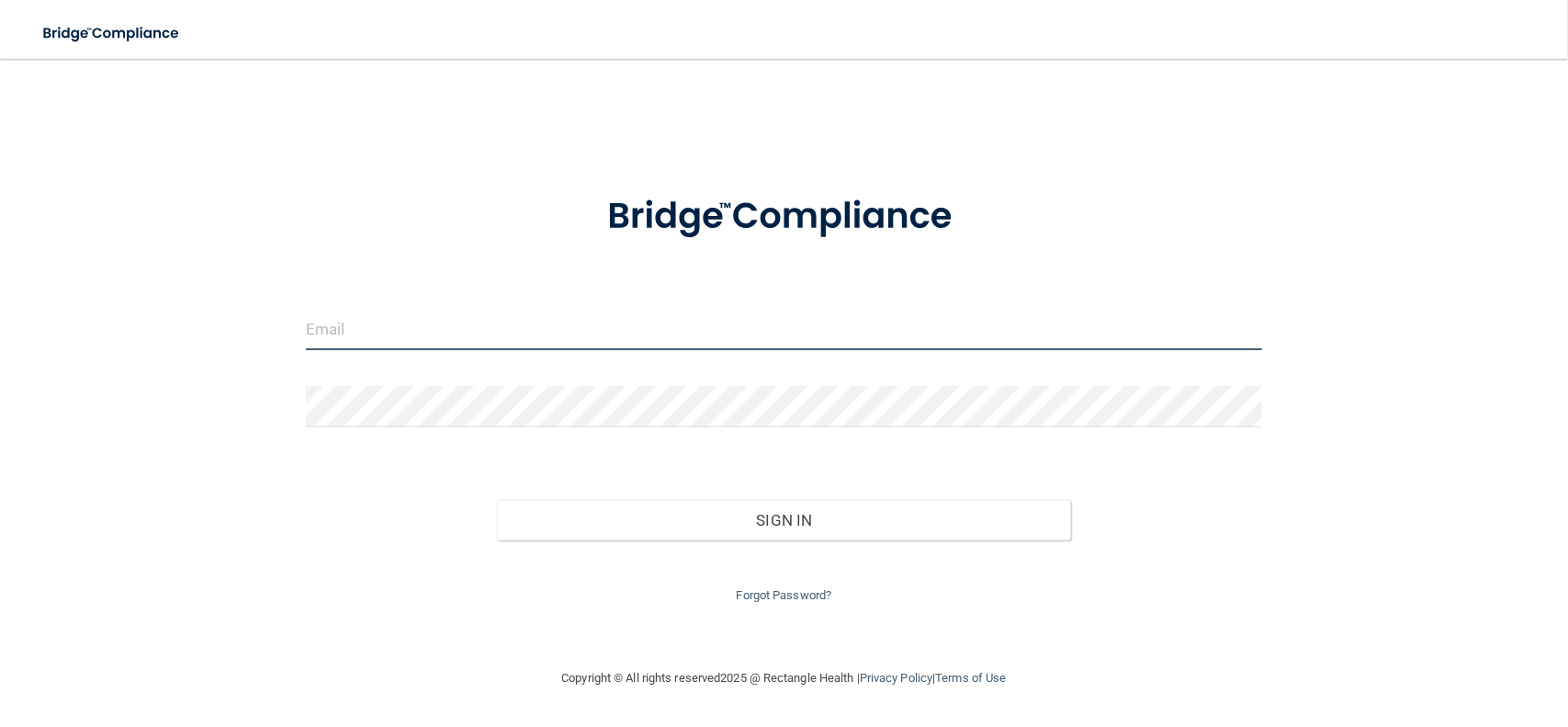
type input "[EMAIL_ADDRESS][DOMAIN_NAME]"
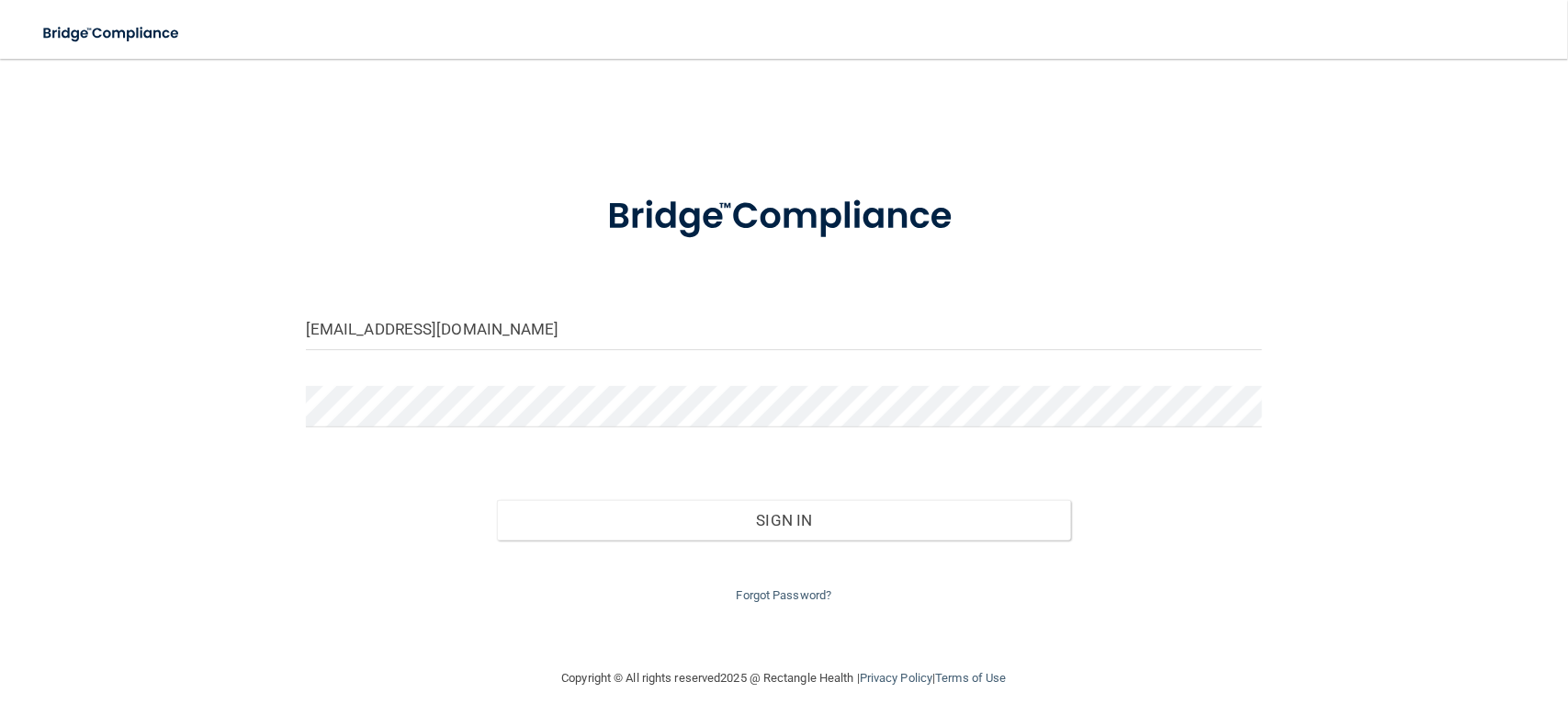
click at [616, 544] on div "Forgot Password?" at bounding box center [784, 573] width 984 height 67
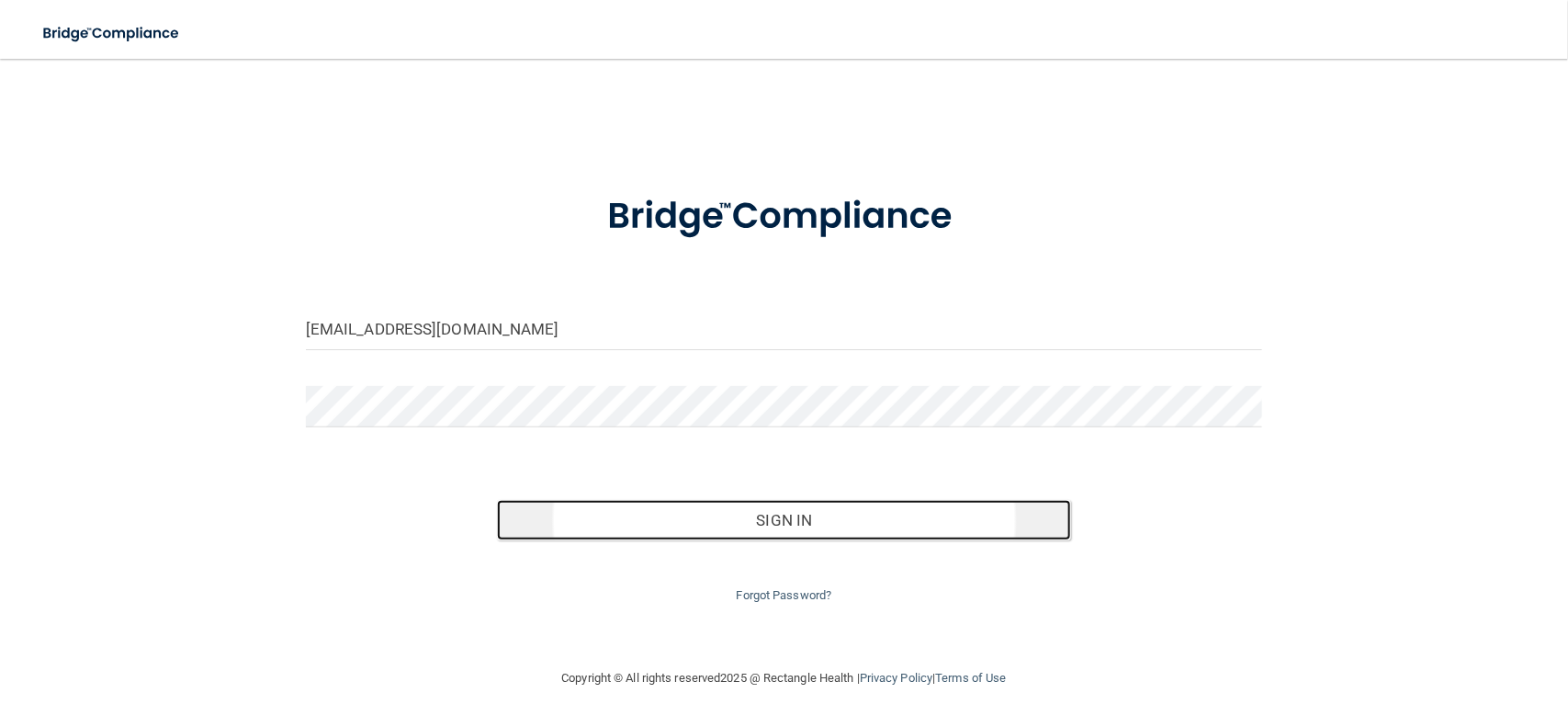
click at [614, 521] on button "Sign In" at bounding box center [784, 519] width 574 height 41
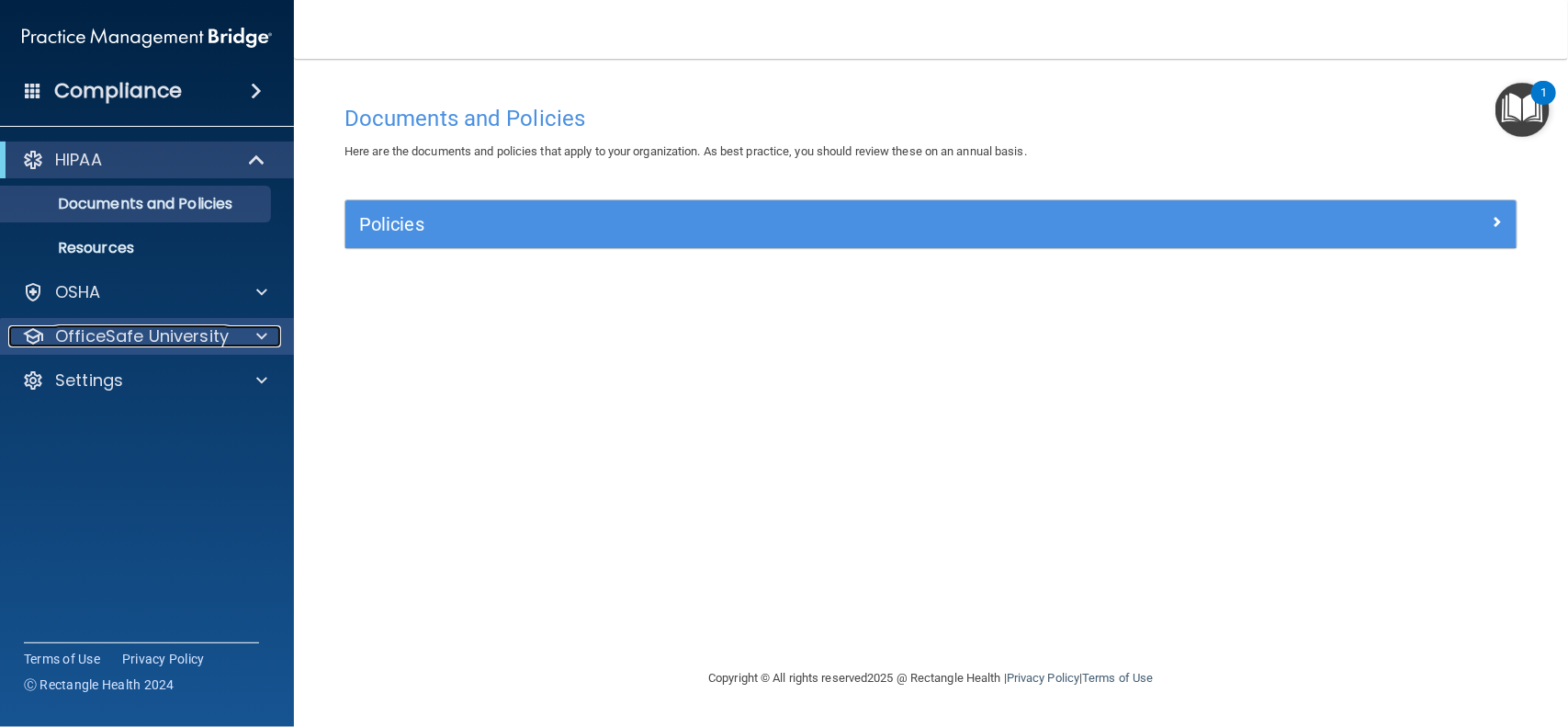
click at [266, 331] on span at bounding box center [261, 336] width 11 height 22
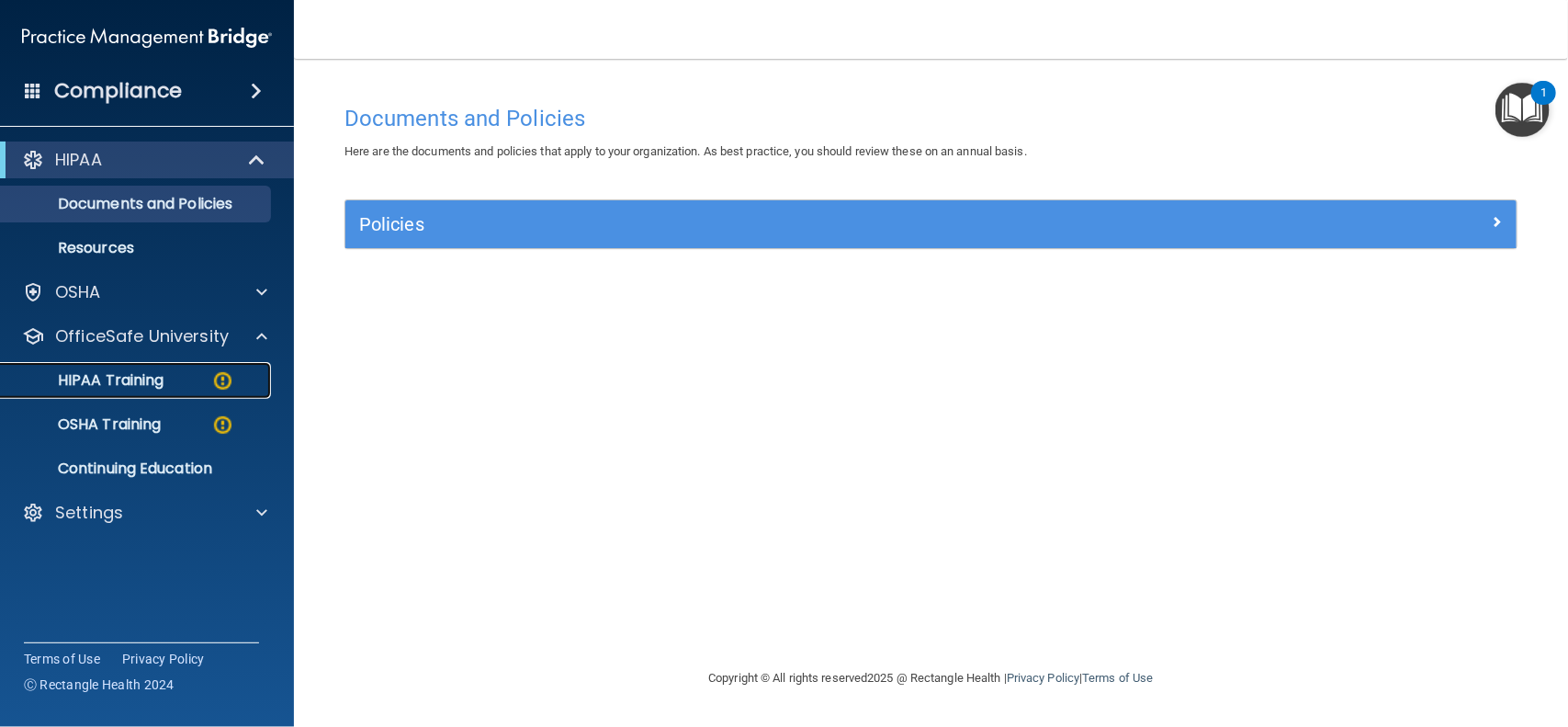
click at [193, 383] on div "HIPAA Training" at bounding box center [137, 380] width 251 height 18
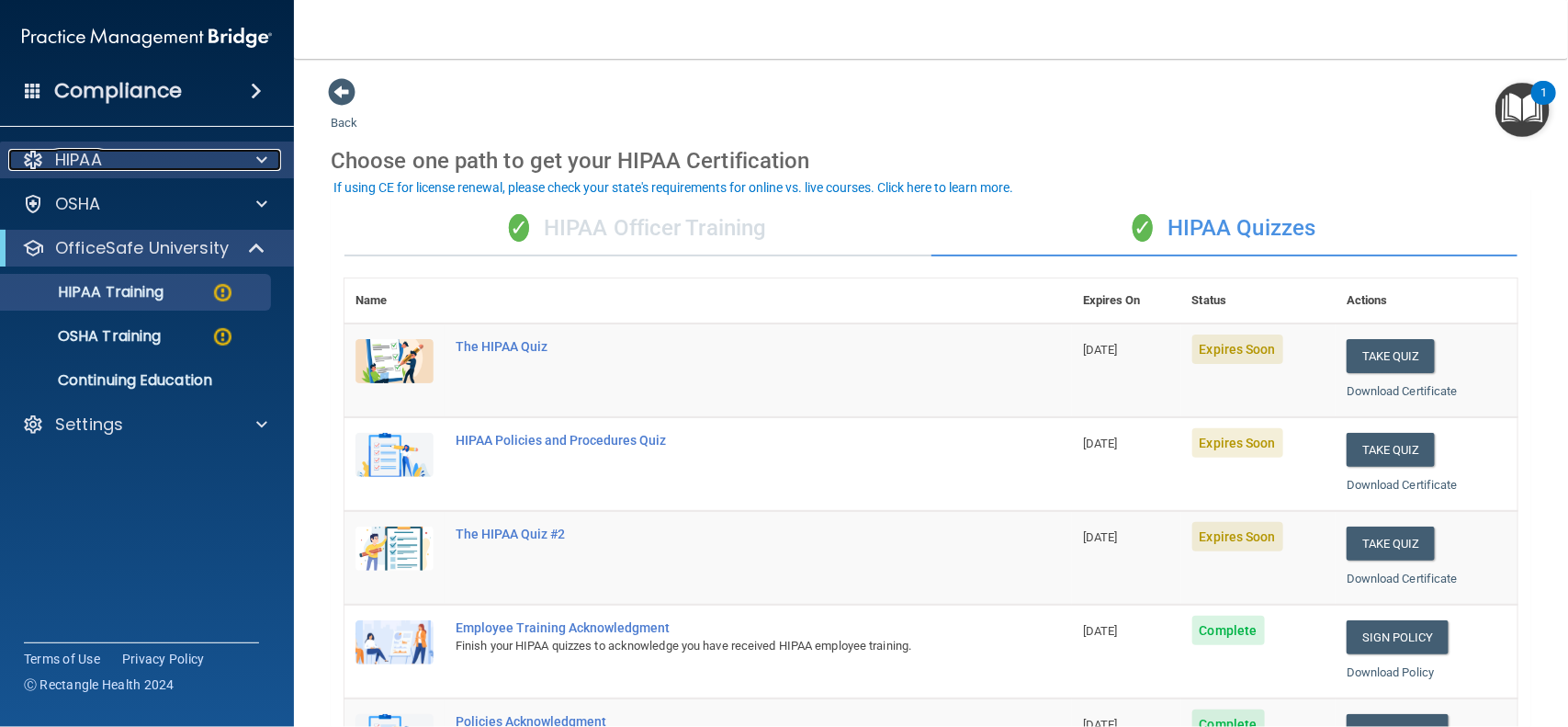
click at [259, 164] on span at bounding box center [261, 160] width 11 height 22
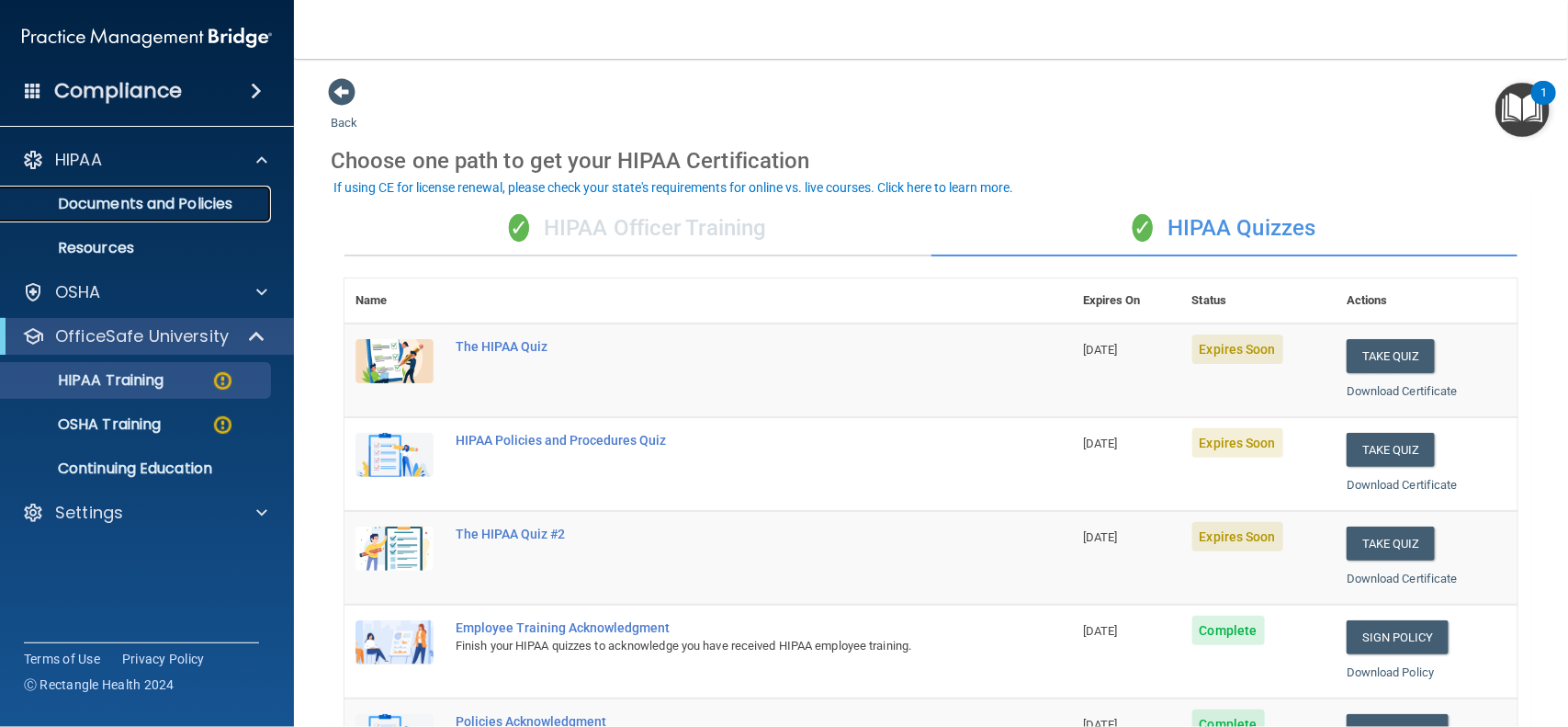
click at [236, 199] on p "Documents and Policies" at bounding box center [137, 204] width 251 height 18
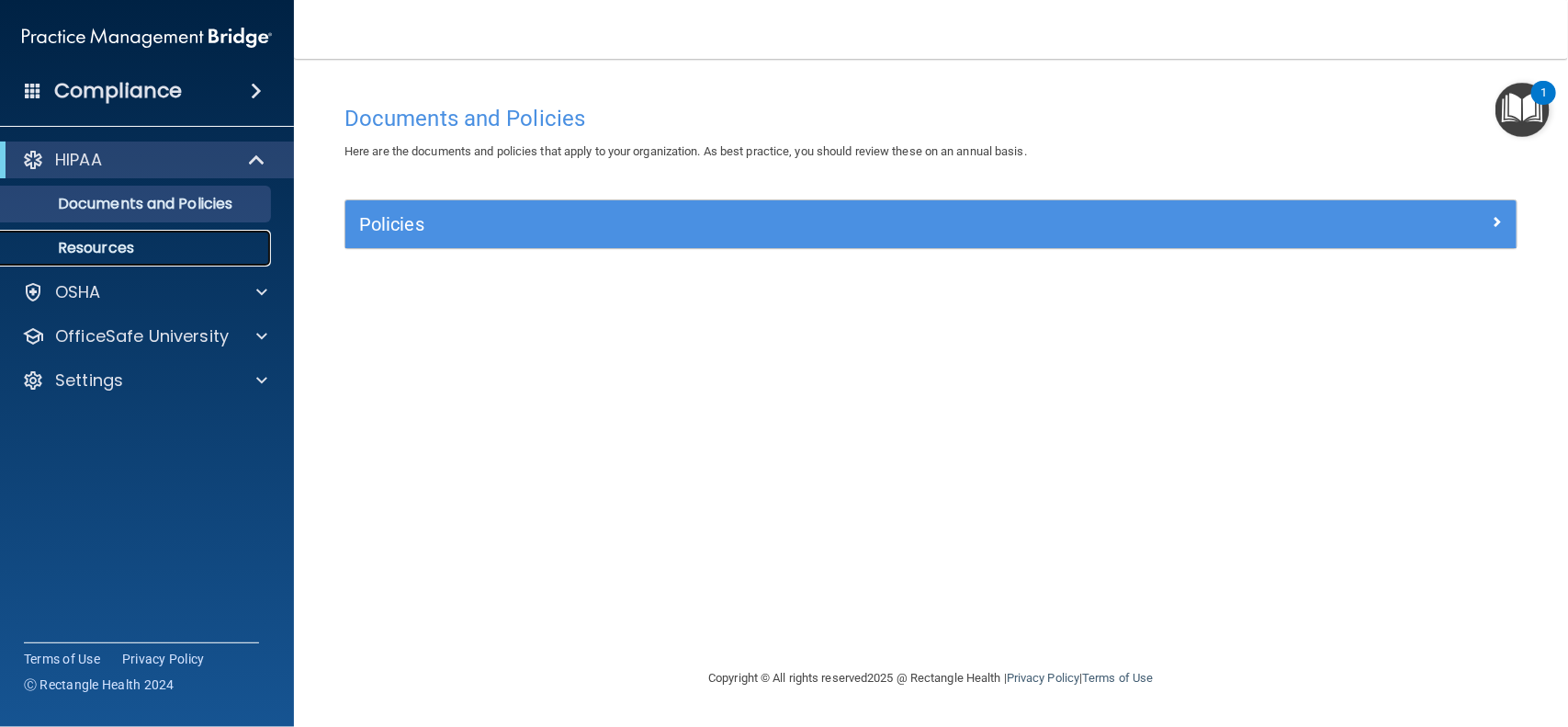
click at [153, 234] on link "Resources" at bounding box center [126, 247] width 289 height 37
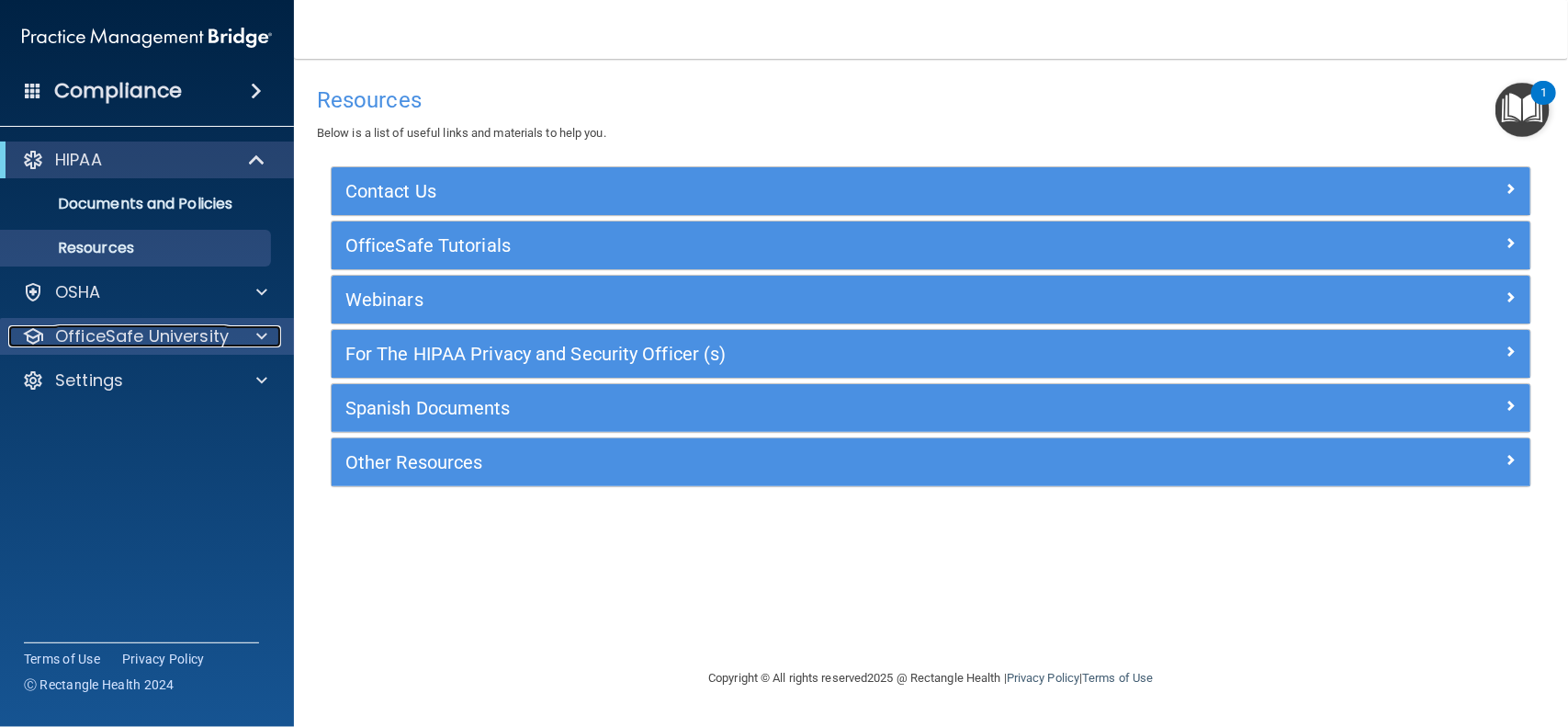
click at [249, 337] on div at bounding box center [259, 336] width 46 height 22
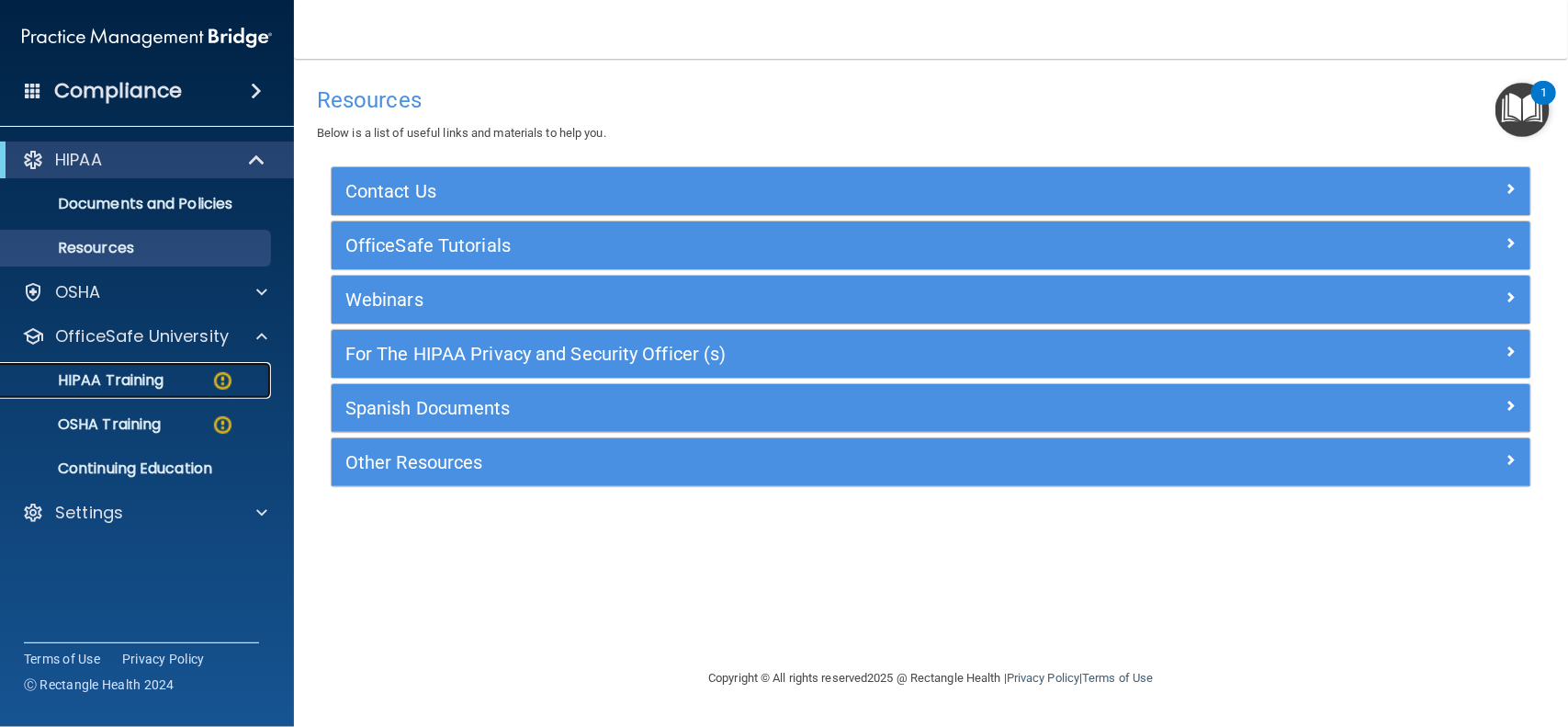
click at [154, 387] on p "HIPAA Training" at bounding box center [87, 380] width 152 height 18
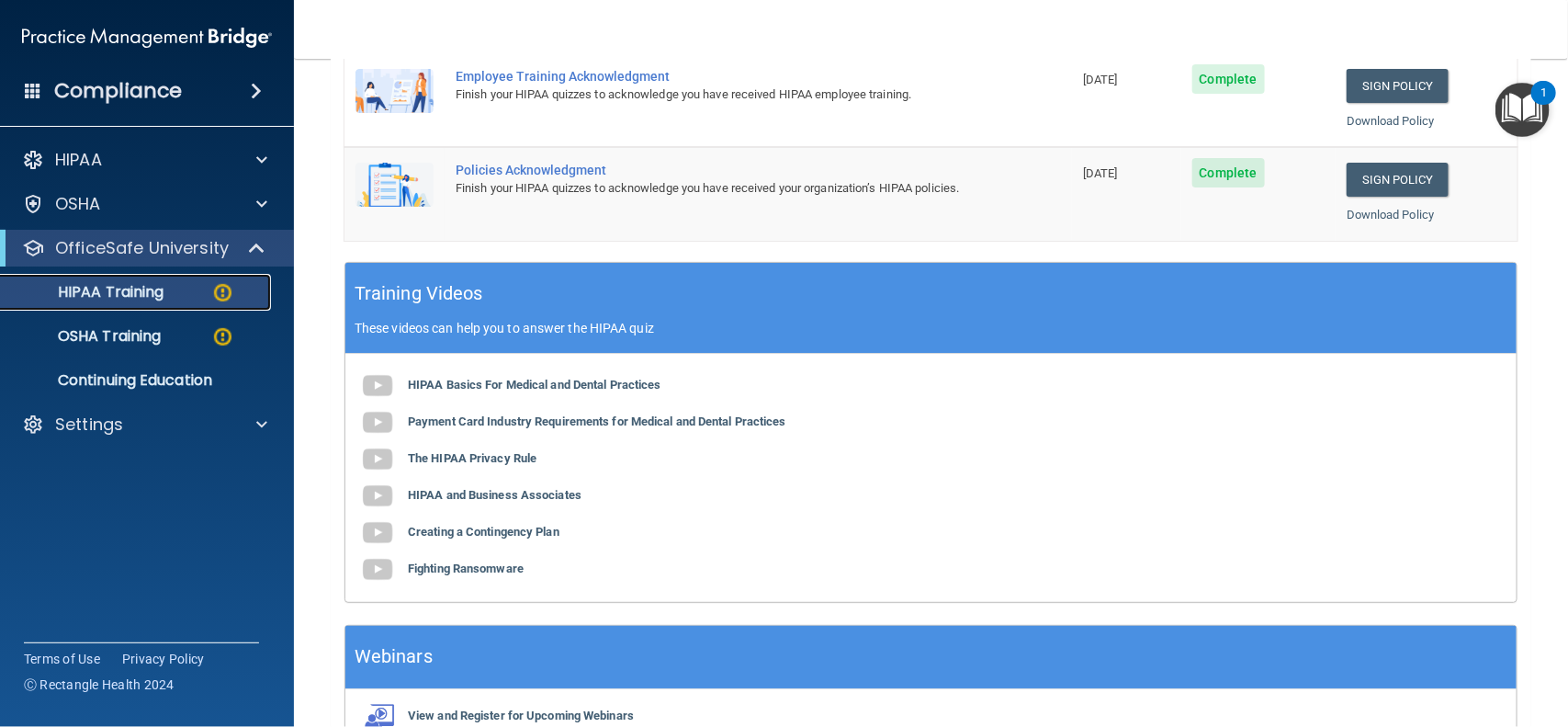
scroll to position [566, 0]
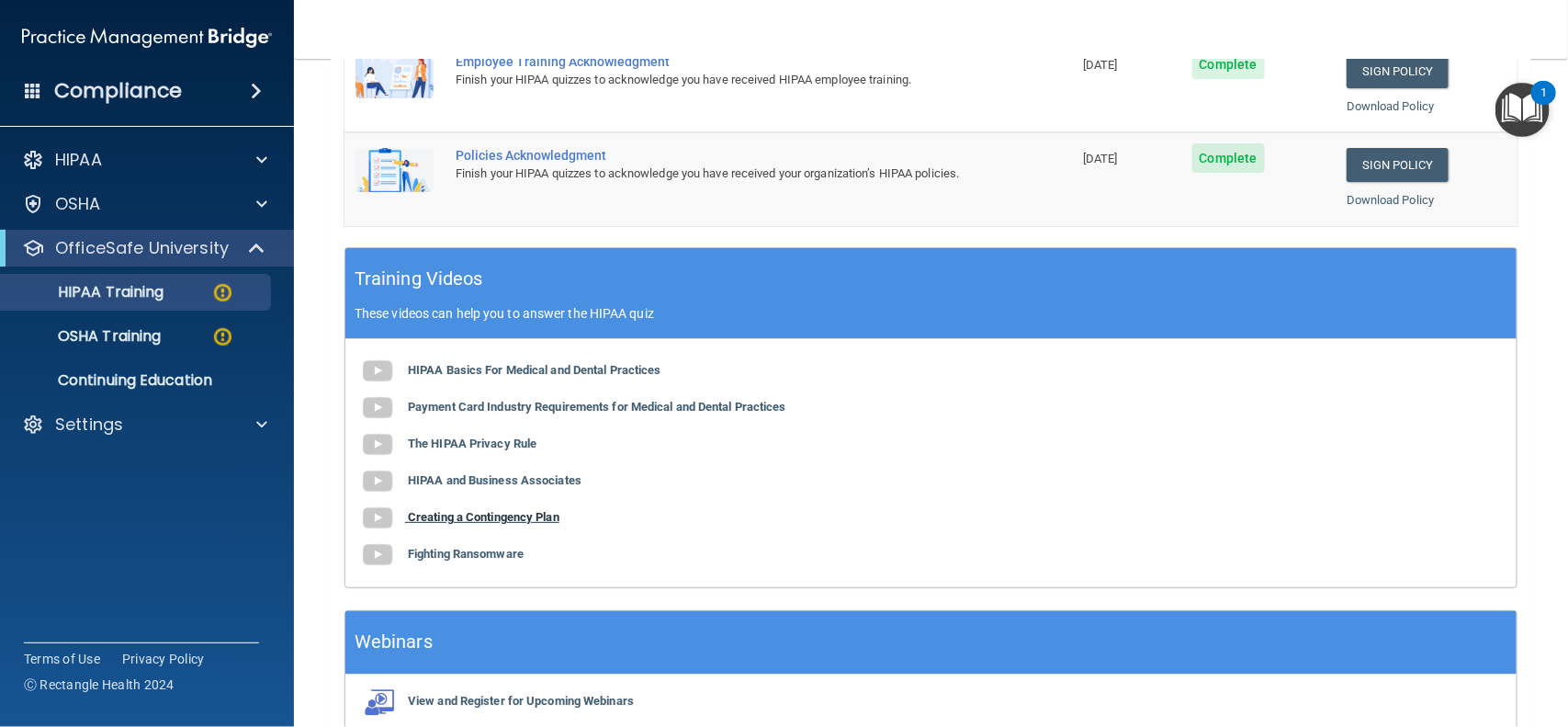
click at [500, 520] on b "Creating a Contingency Plan" at bounding box center [484, 516] width 152 height 14
click at [420, 551] on b "Fighting Ransomware" at bounding box center [466, 553] width 116 height 14
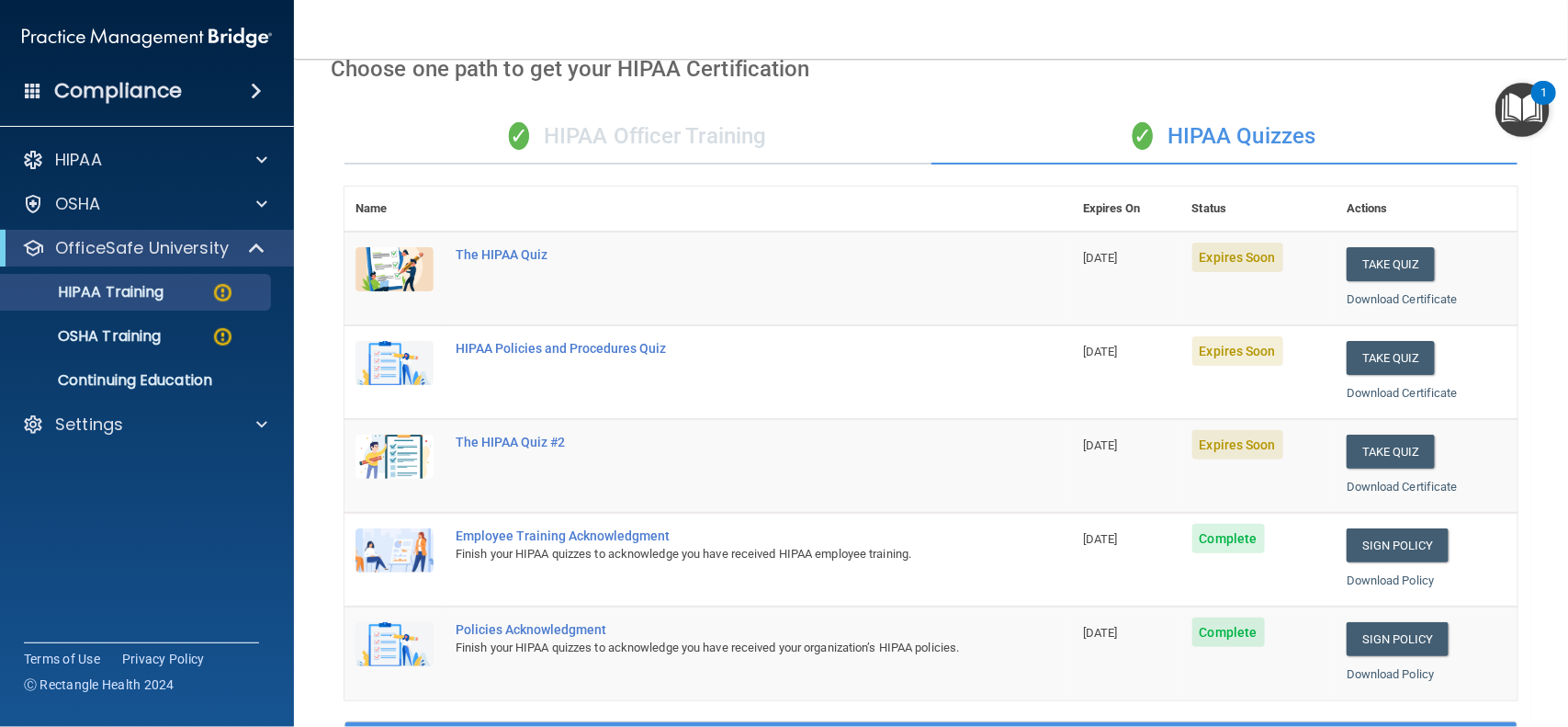
scroll to position [0, 0]
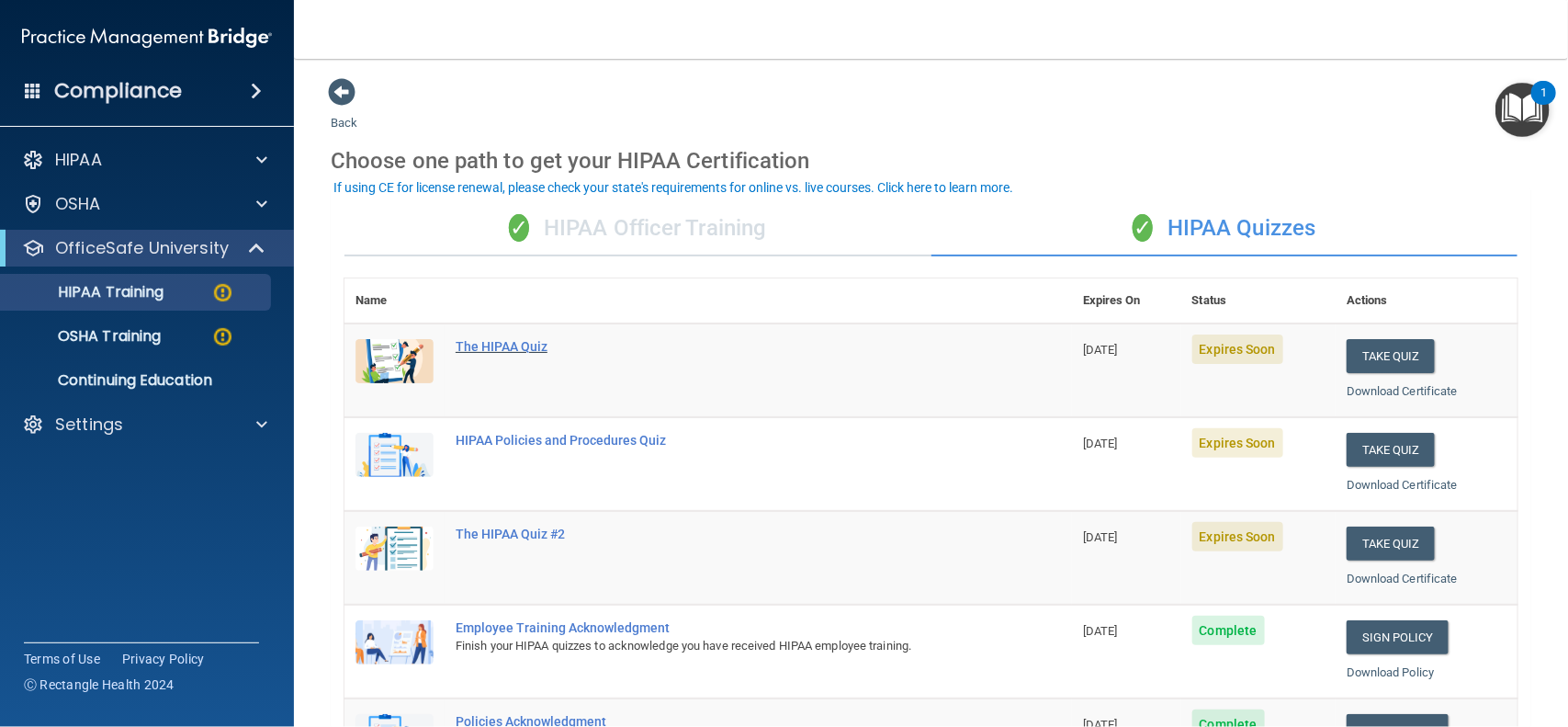
click at [520, 345] on div "The HIPAA Quiz" at bounding box center [718, 346] width 524 height 15
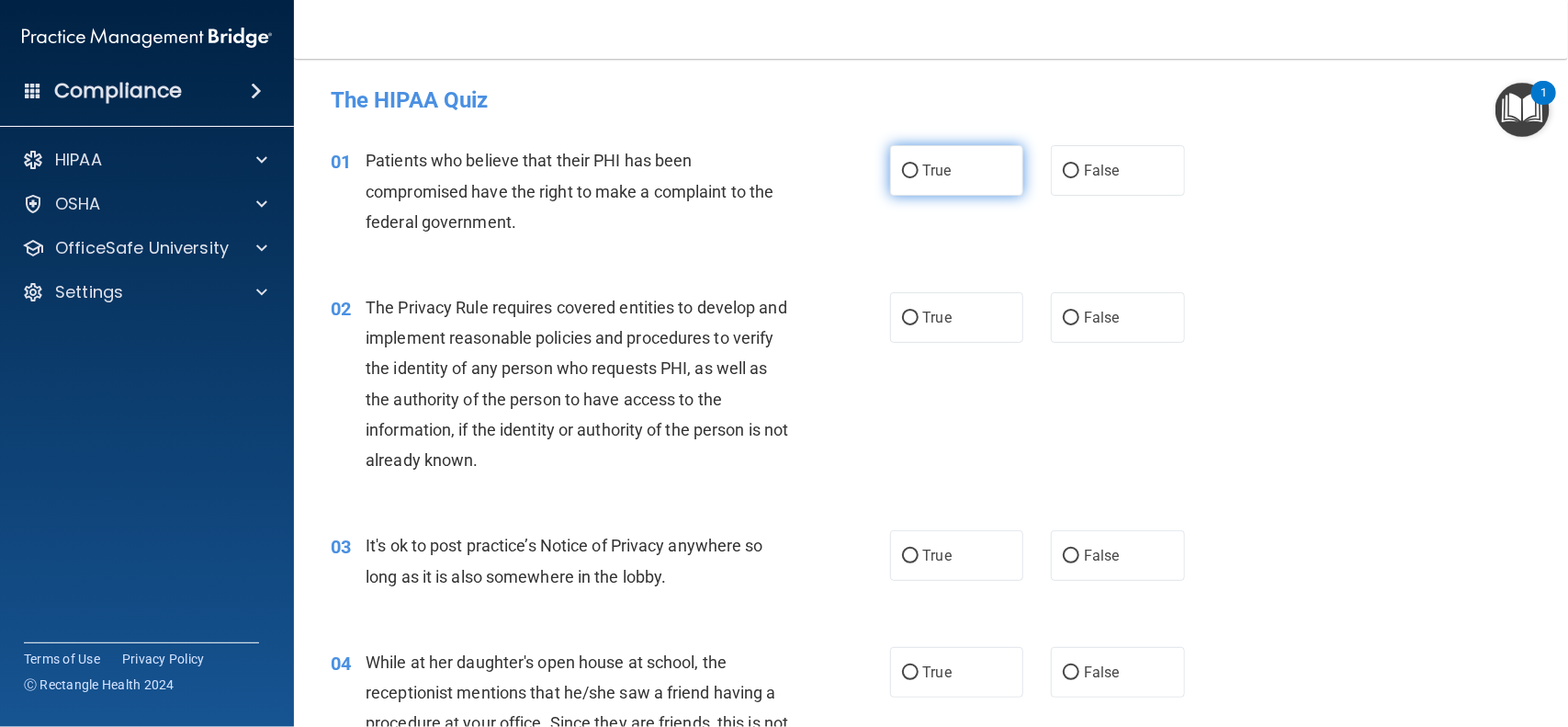
click at [910, 172] on input "True" at bounding box center [910, 172] width 17 height 14
radio input "true"
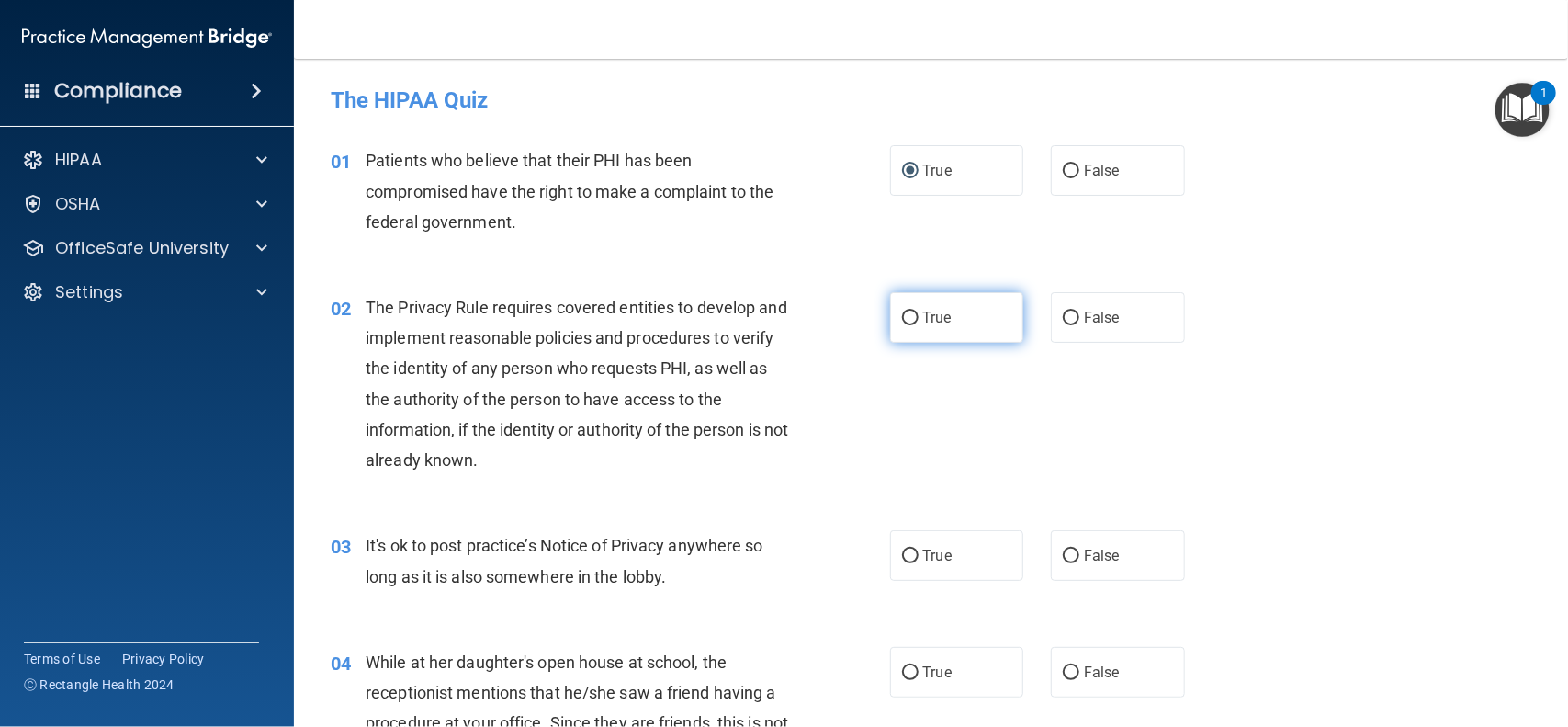
click at [902, 312] on input "True" at bounding box center [910, 319] width 17 height 14
radio input "true"
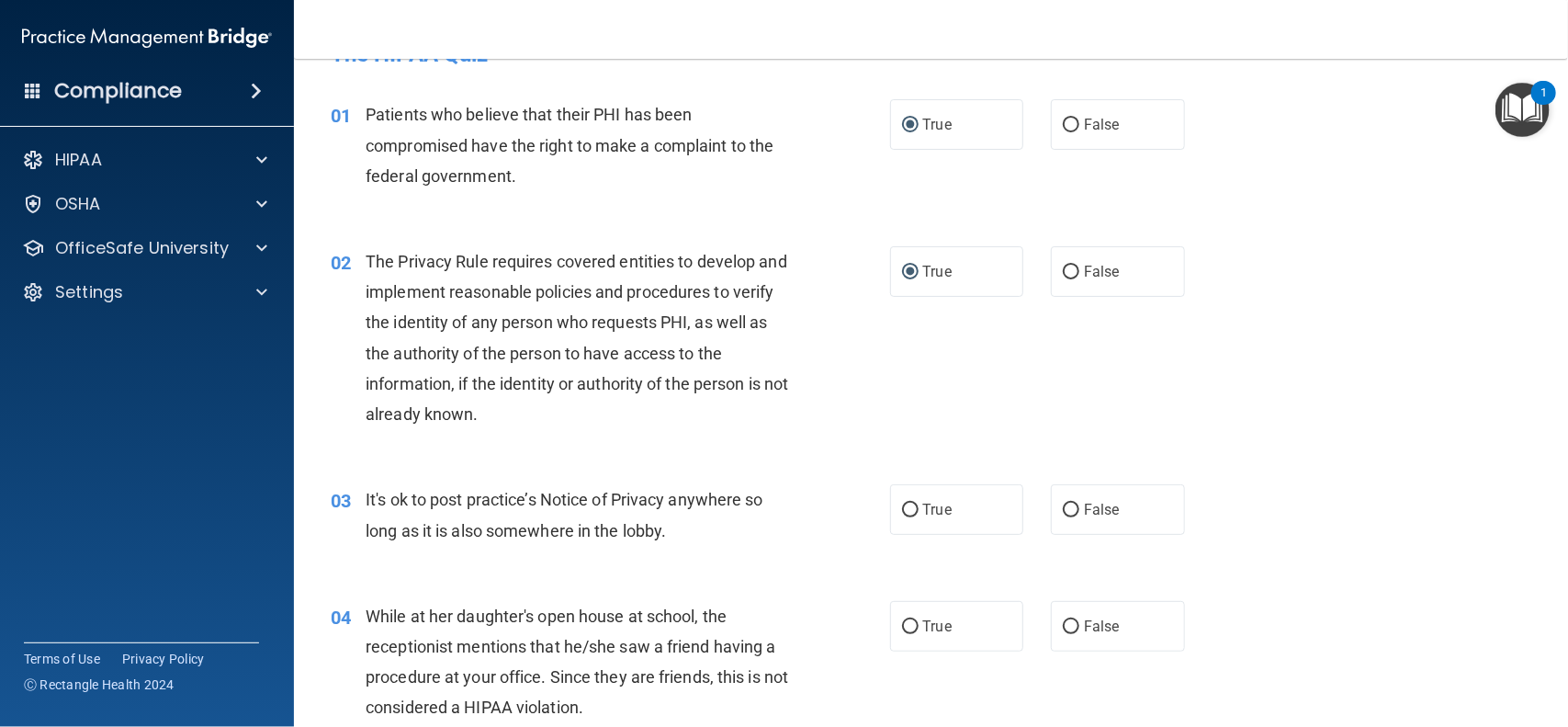
scroll to position [184, 0]
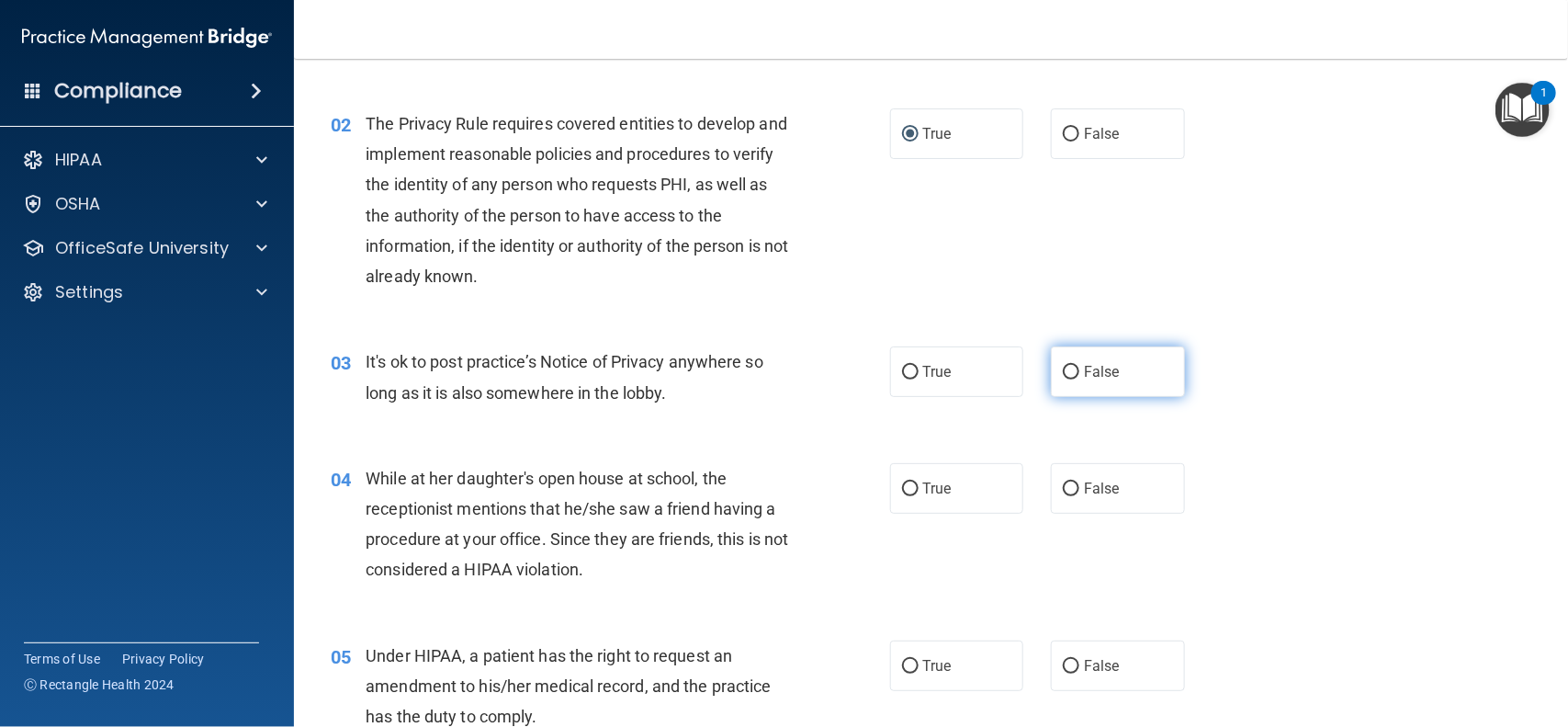
click at [1063, 368] on input "False" at bounding box center [1070, 372] width 17 height 14
radio input "true"
drag, startPoint x: 1046, startPoint y: 485, endPoint x: 1059, endPoint y: 483, distance: 13.2
click at [1063, 483] on input "False" at bounding box center [1070, 490] width 17 height 14
radio input "true"
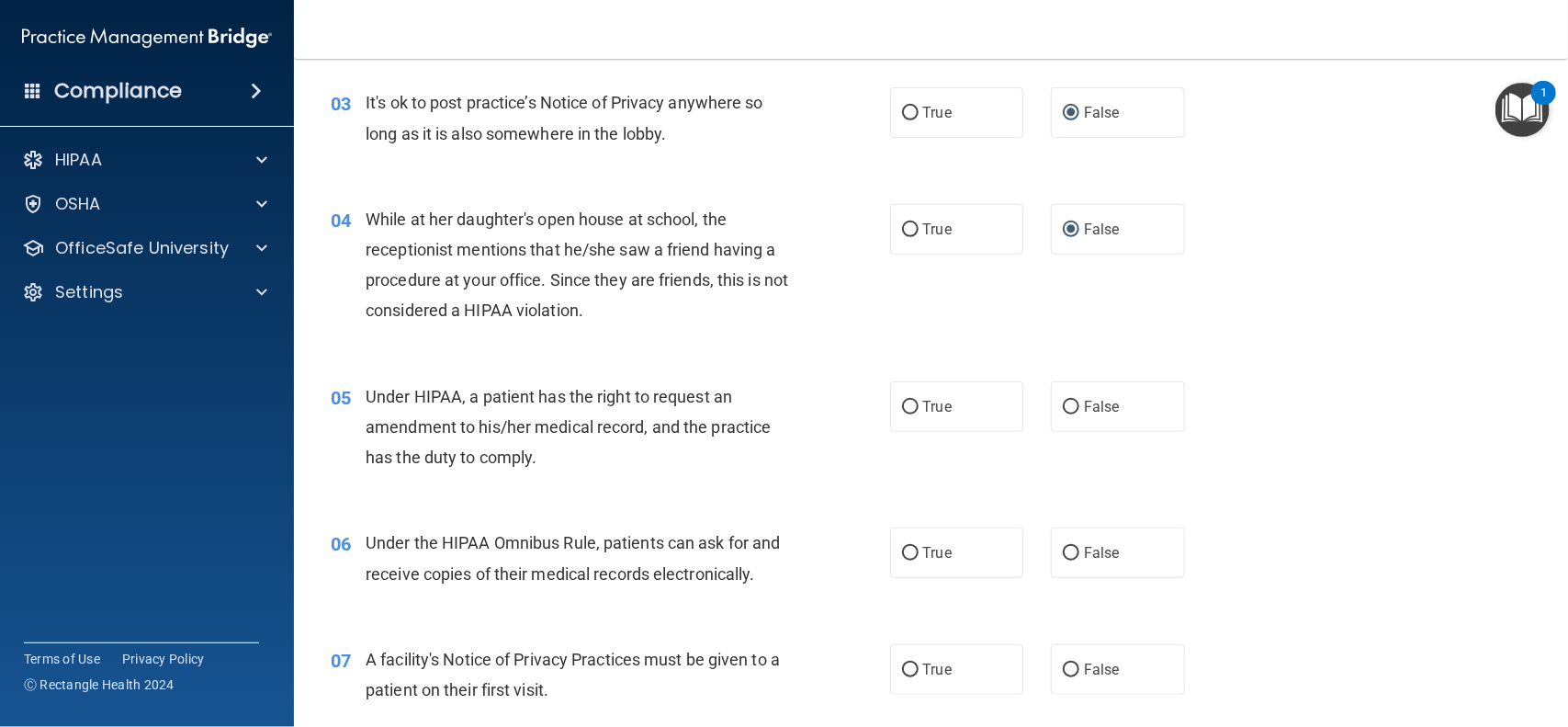
scroll to position [474, 0]
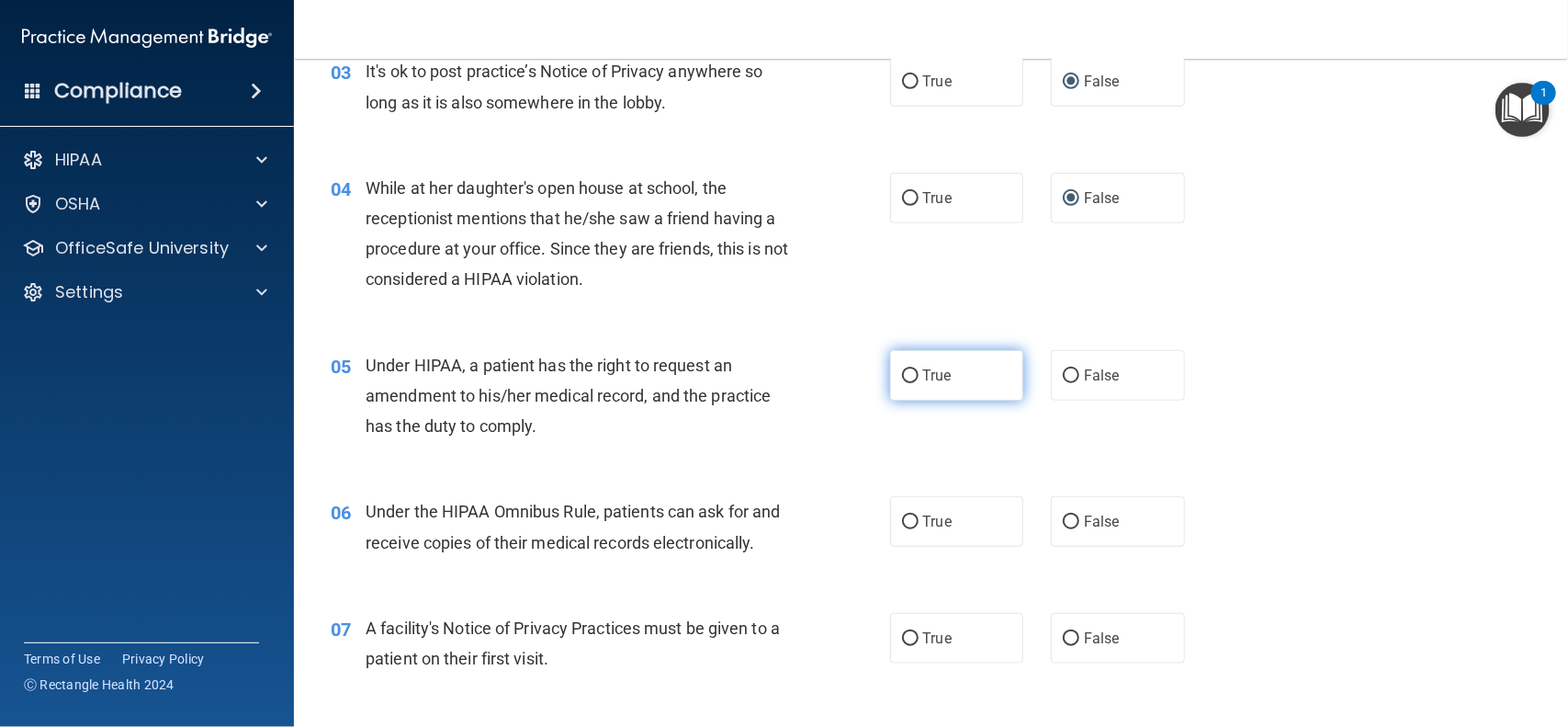
click at [902, 374] on input "True" at bounding box center [910, 376] width 17 height 14
radio input "true"
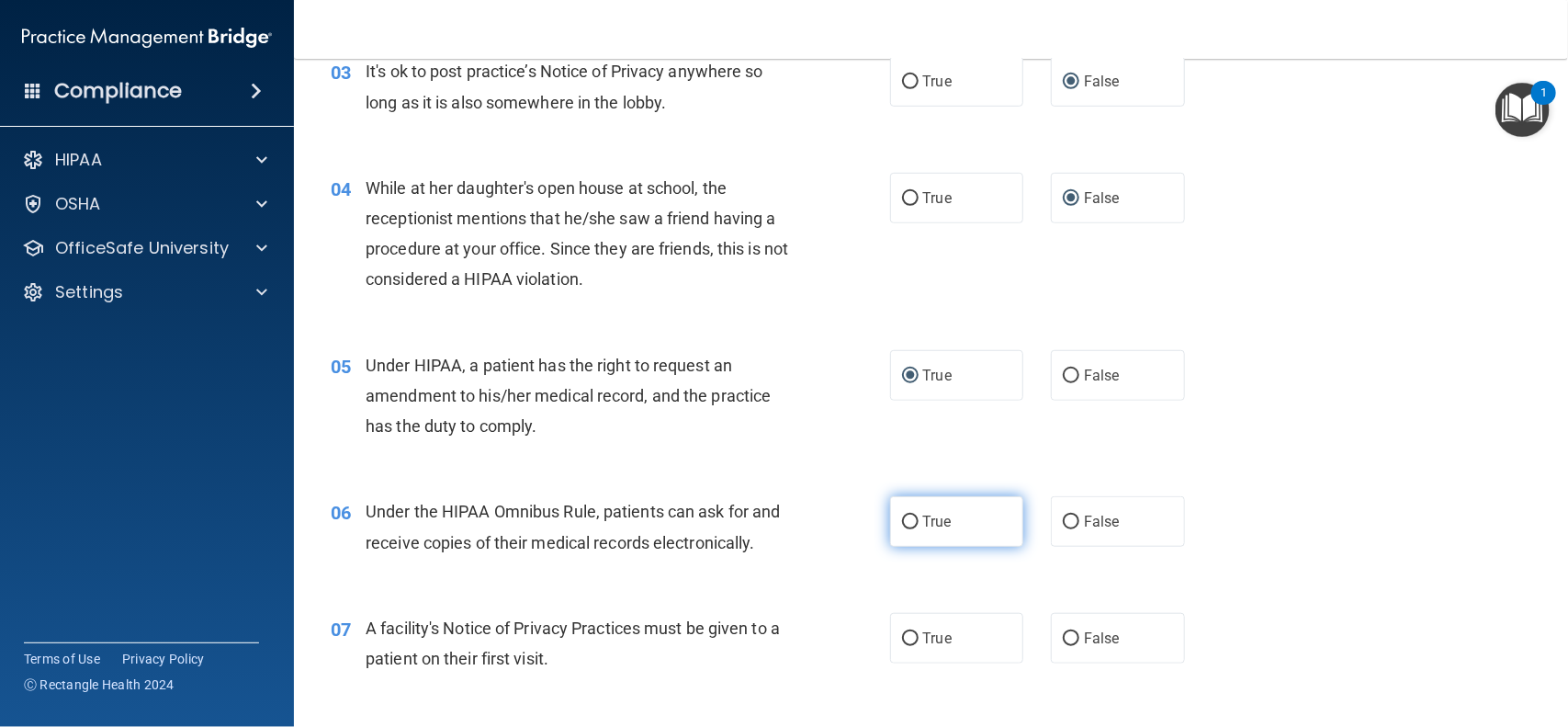
click at [902, 523] on input "True" at bounding box center [910, 522] width 17 height 14
radio input "true"
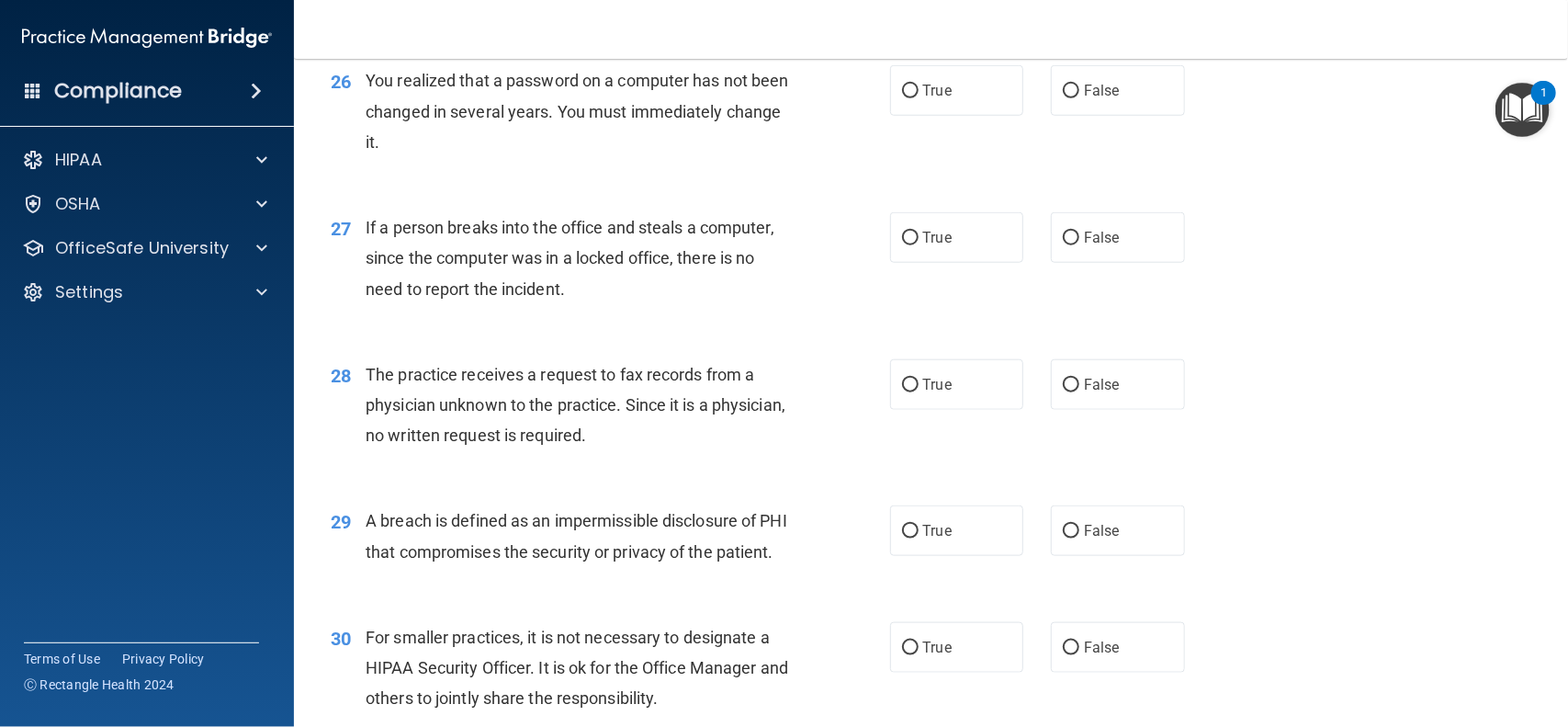
scroll to position [4007, 0]
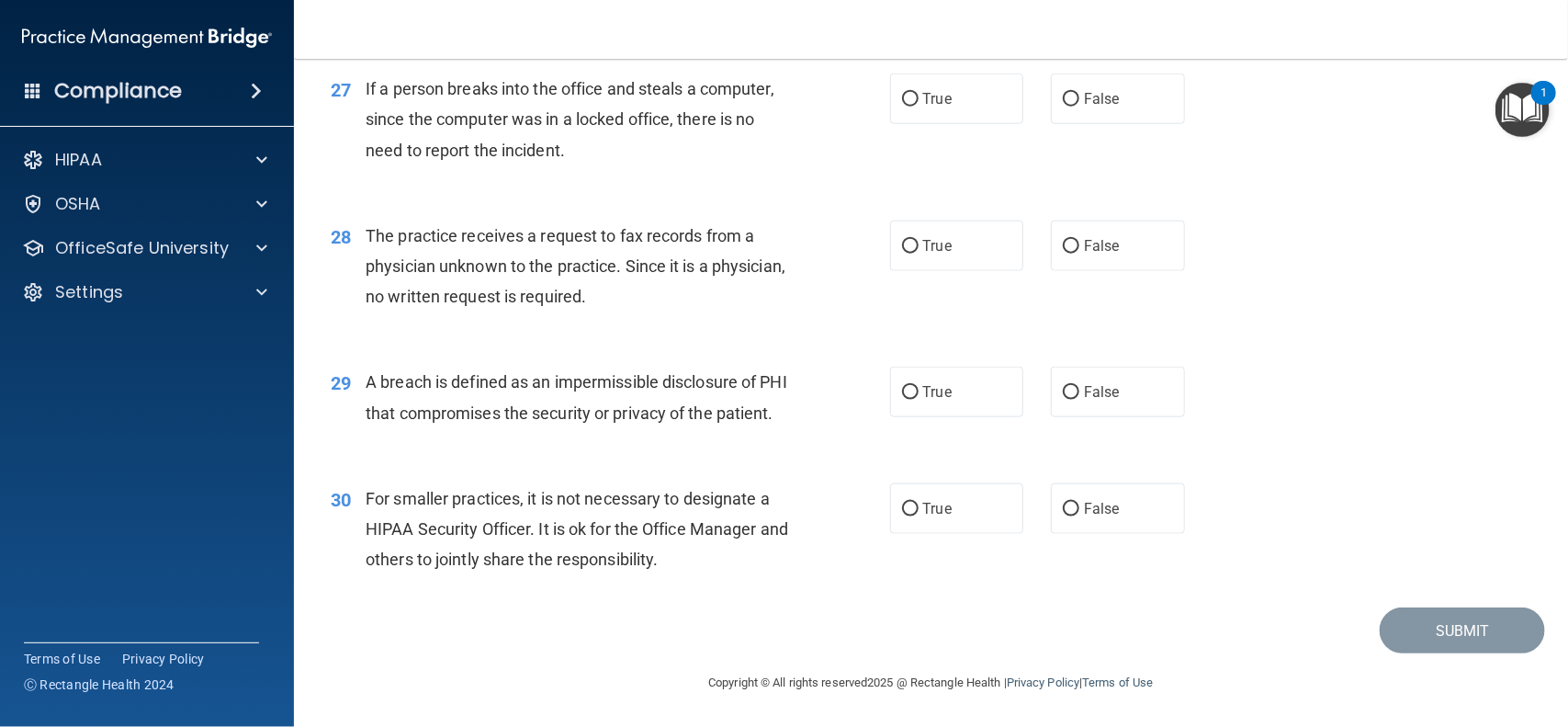
drag, startPoint x: 1559, startPoint y: 67, endPoint x: 1221, endPoint y: 631, distance: 657.5
click at [1221, 631] on div "Submit" at bounding box center [930, 630] width 1228 height 47
